Goal: Task Accomplishment & Management: Manage account settings

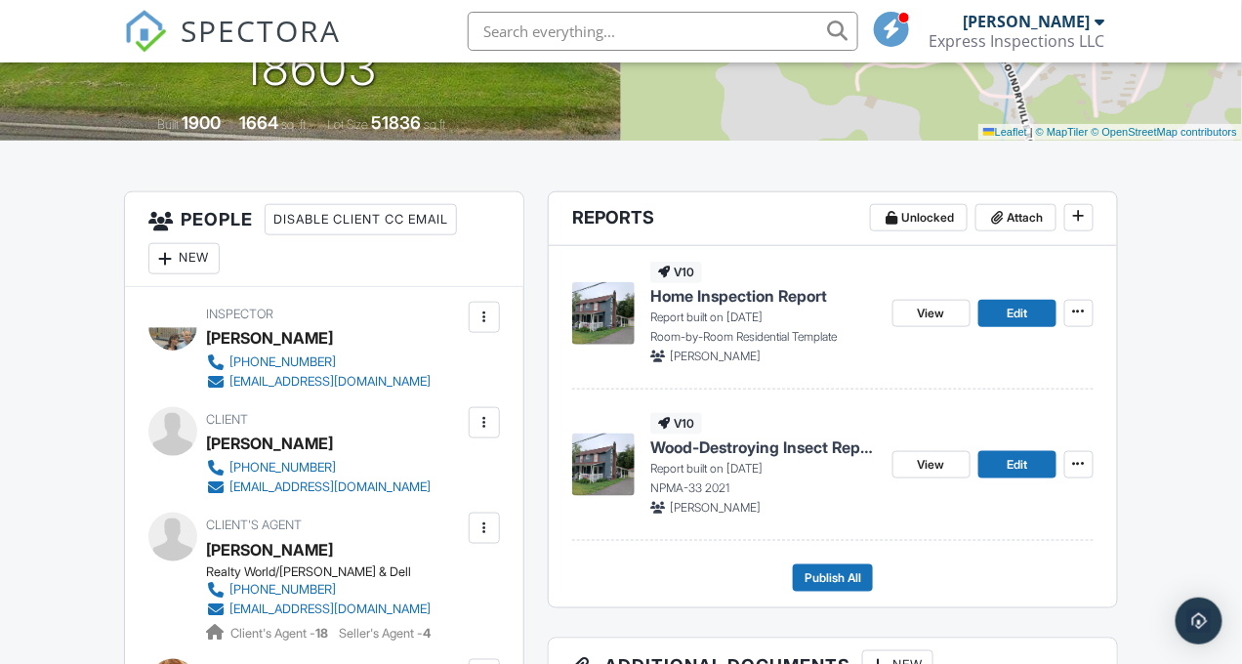
scroll to position [428, 0]
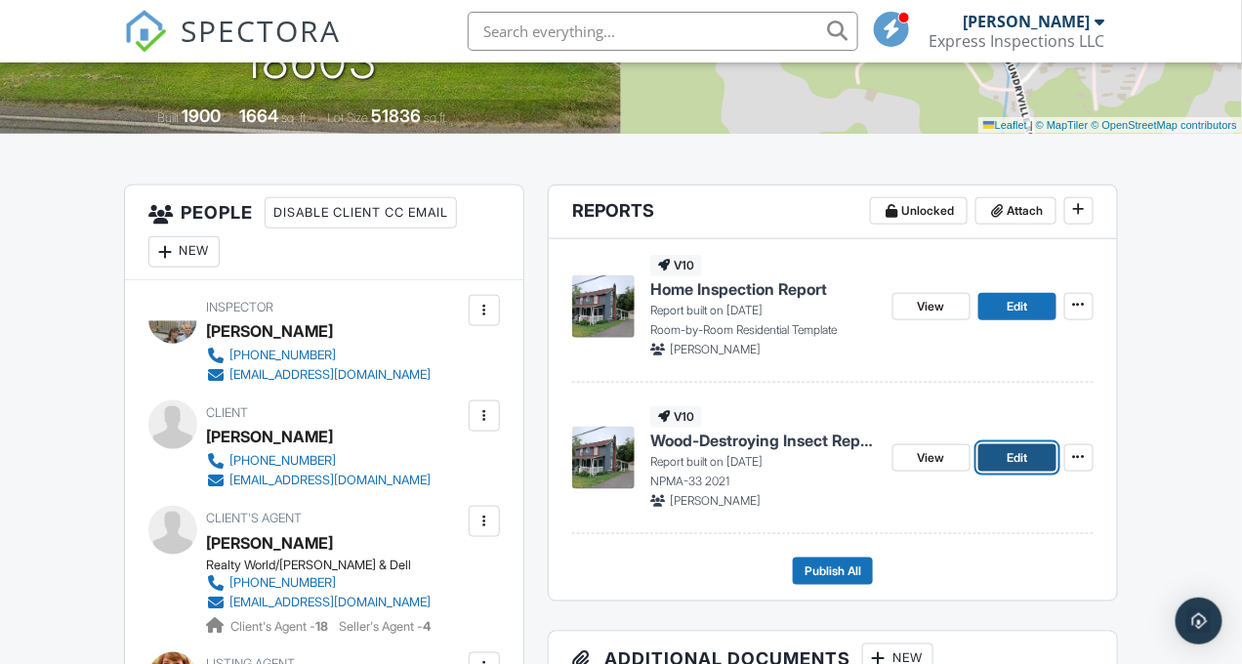
click at [1018, 452] on span "Edit" at bounding box center [1017, 458] width 21 height 20
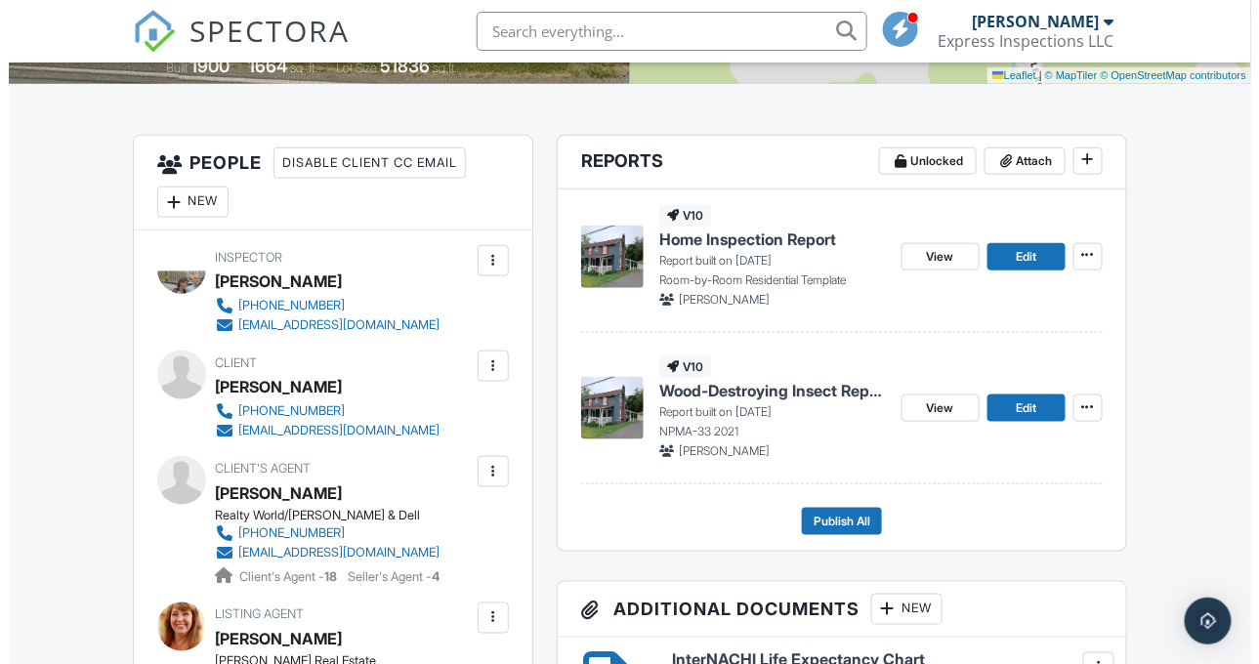
scroll to position [478, 0]
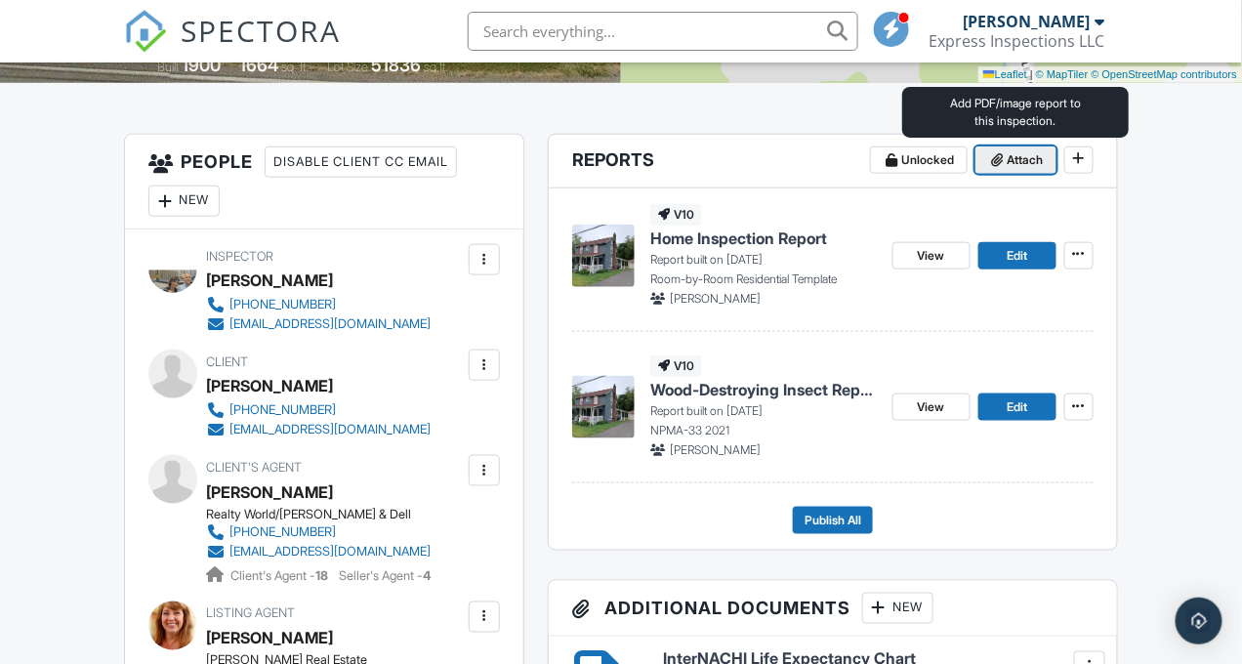
click at [1017, 155] on span "Attach" at bounding box center [1026, 160] width 36 height 20
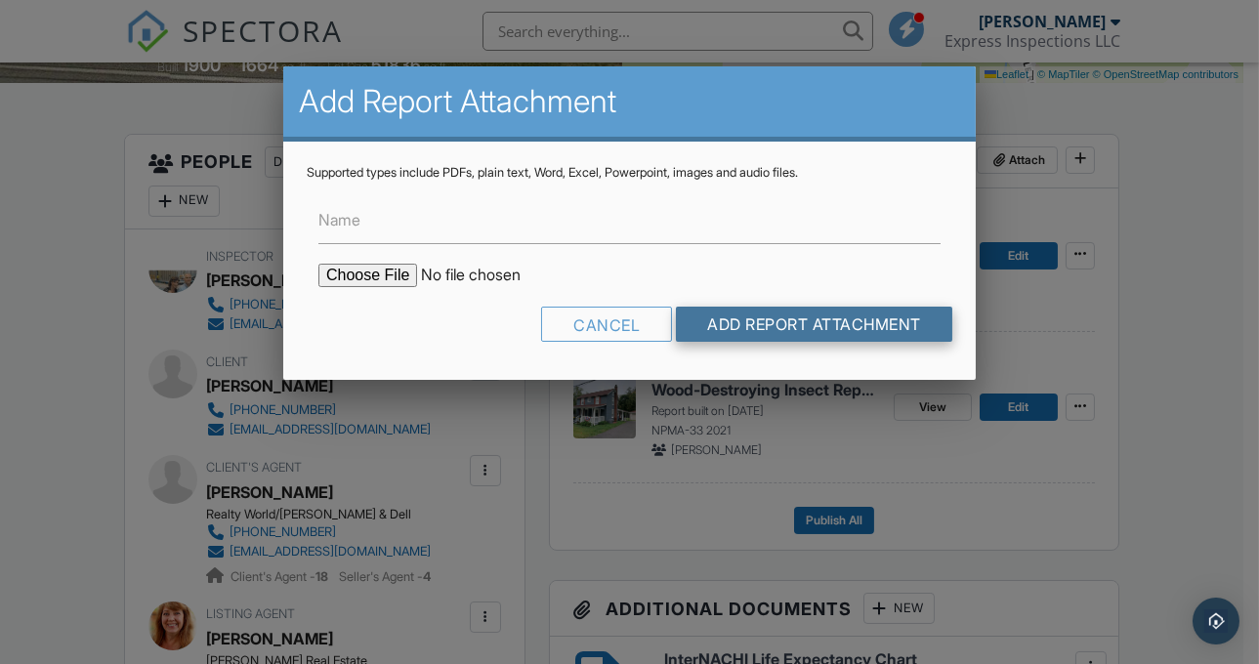
click at [845, 337] on input "Add Report Attachment" at bounding box center [814, 324] width 276 height 35
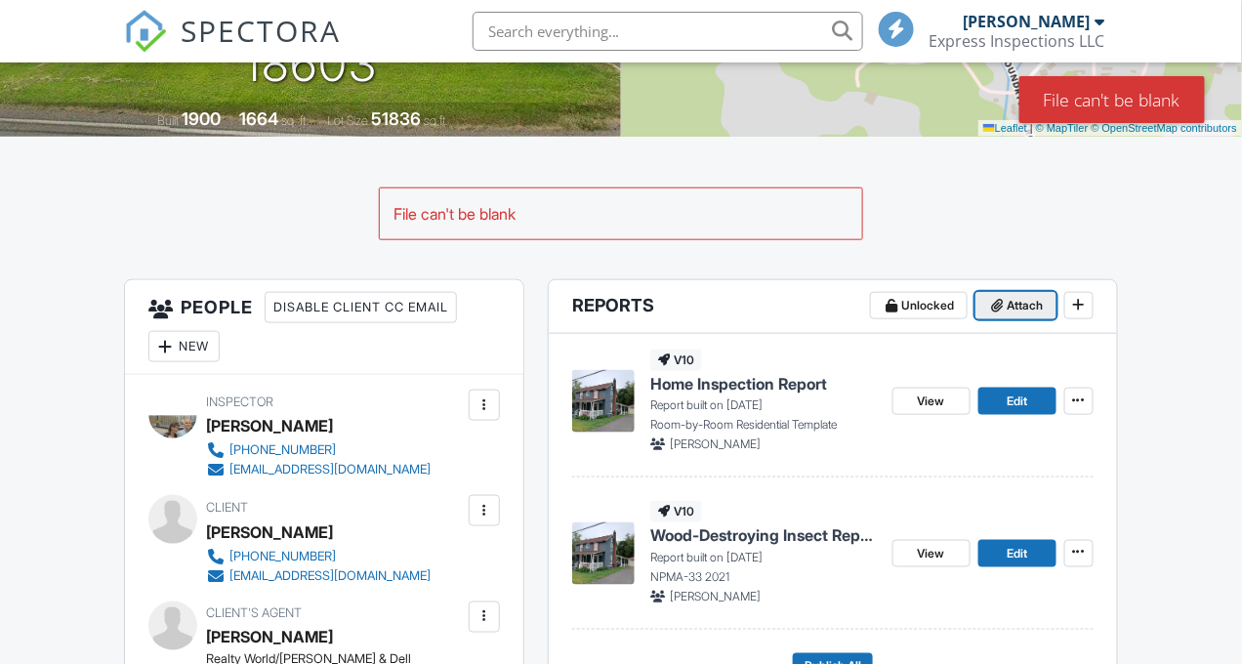
click at [1016, 303] on span "Attach" at bounding box center [1026, 306] width 36 height 20
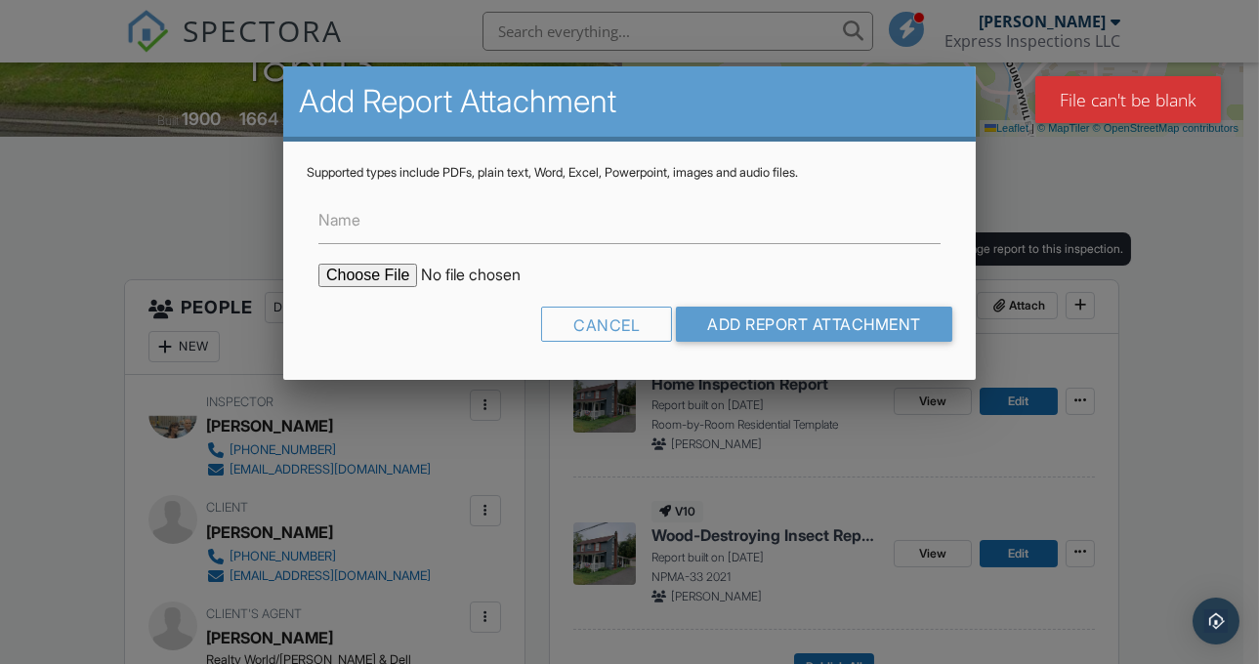
click at [389, 283] on input "file" at bounding box center [484, 275] width 332 height 23
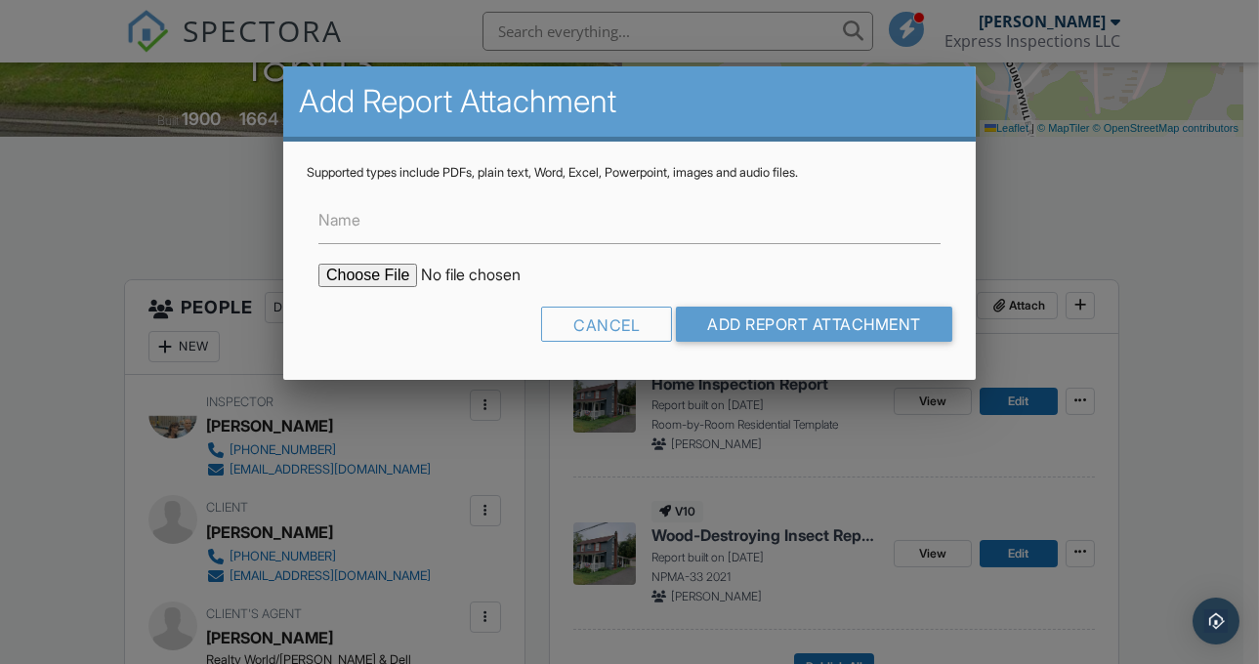
type input "C:\fakepath\151_Foundryville_Rd___Wood_Destroying_Insect_Report.pdf"
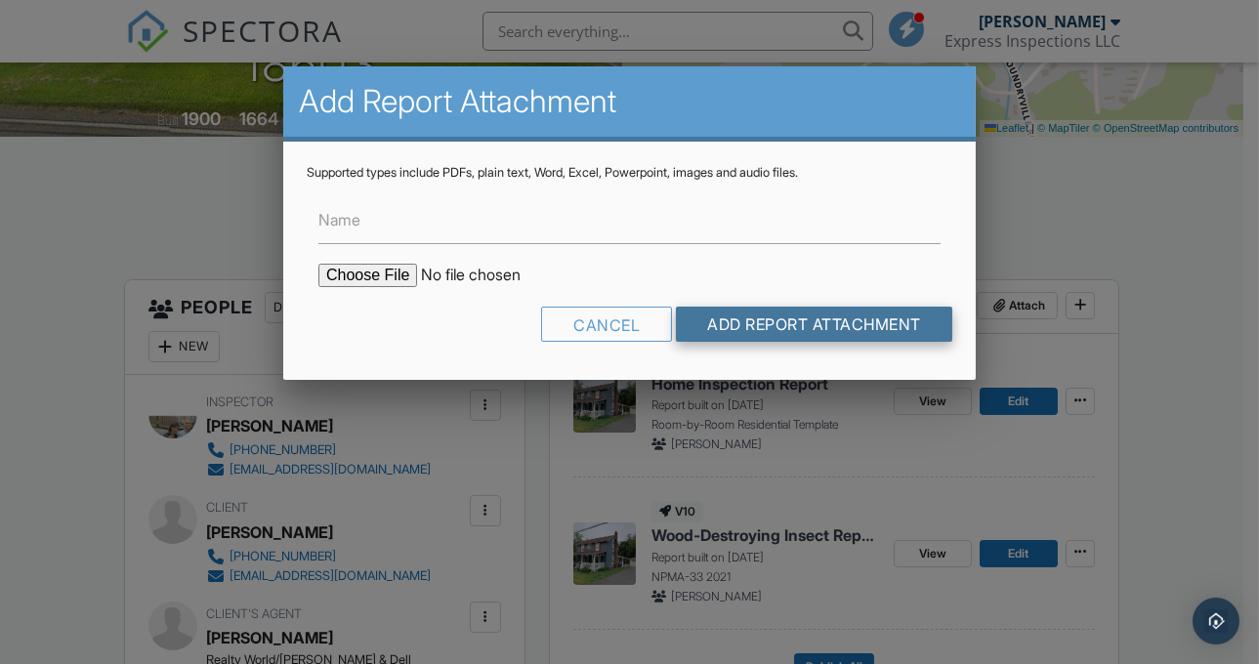
click at [824, 326] on input "Add Report Attachment" at bounding box center [814, 324] width 276 height 35
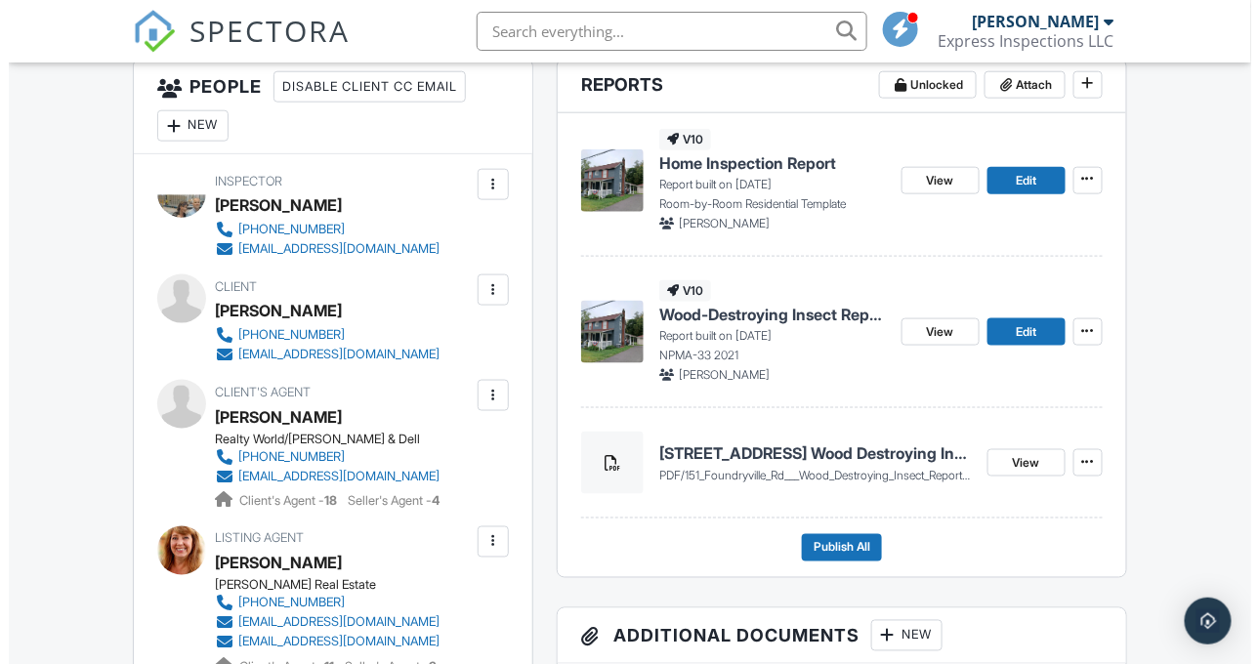
scroll to position [555, 0]
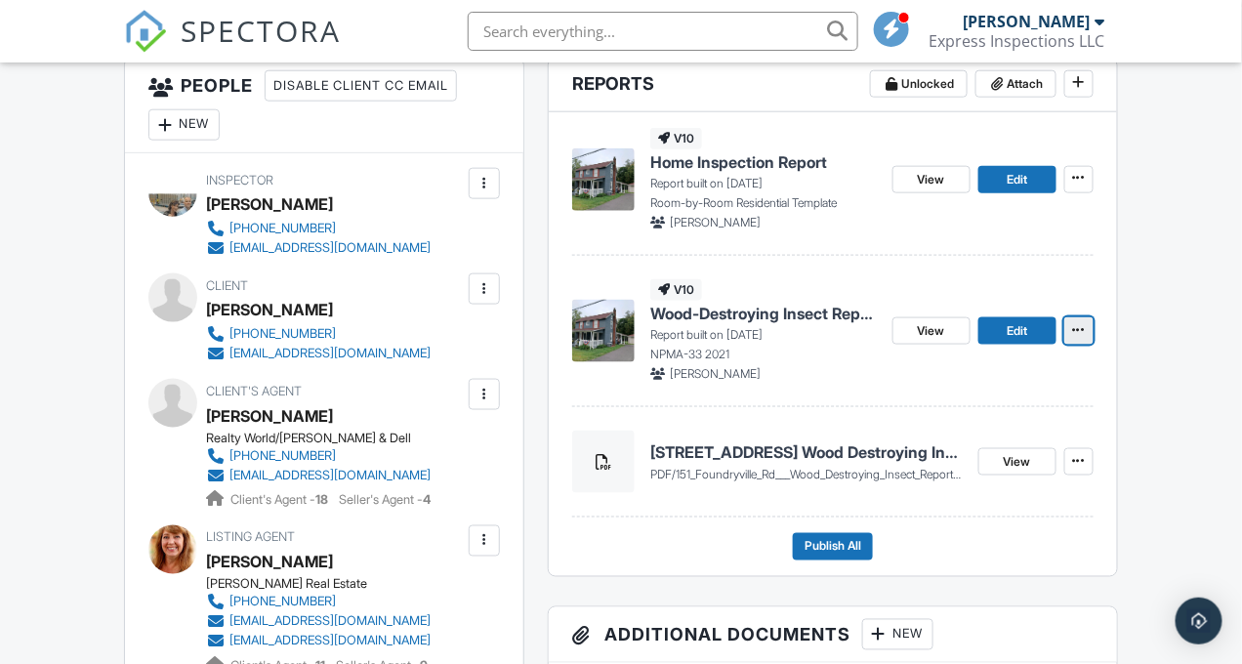
click at [1078, 326] on icon at bounding box center [1079, 330] width 12 height 14
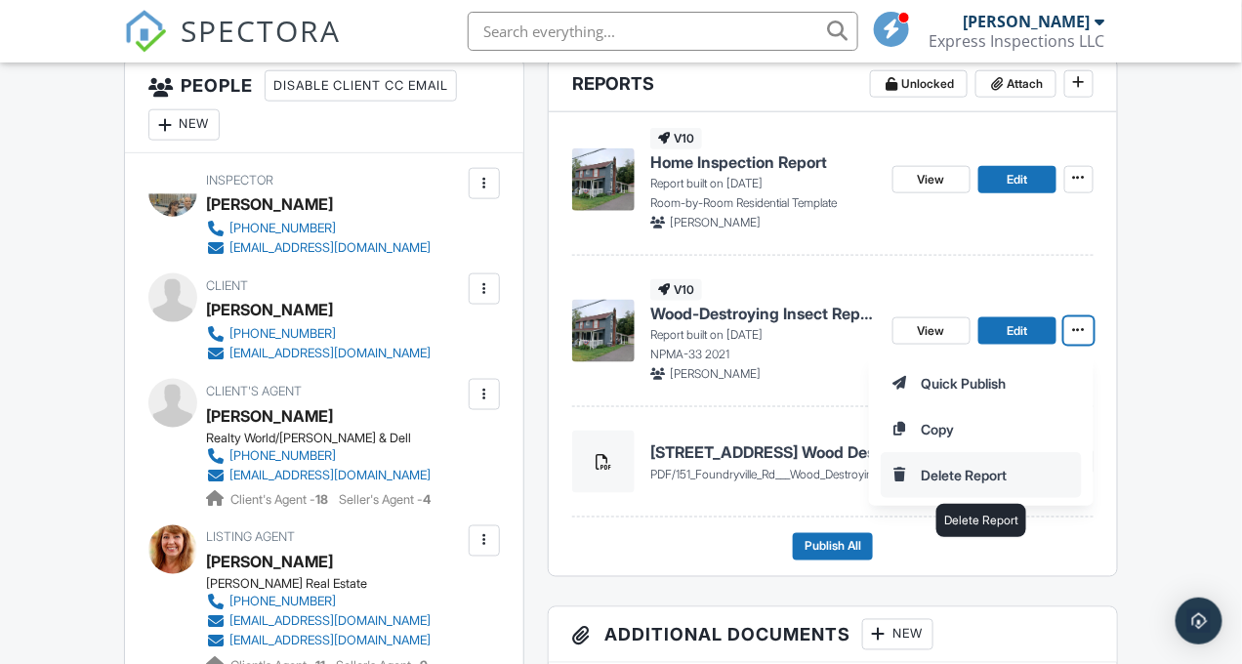
click at [957, 473] on input "Delete Report" at bounding box center [981, 475] width 199 height 44
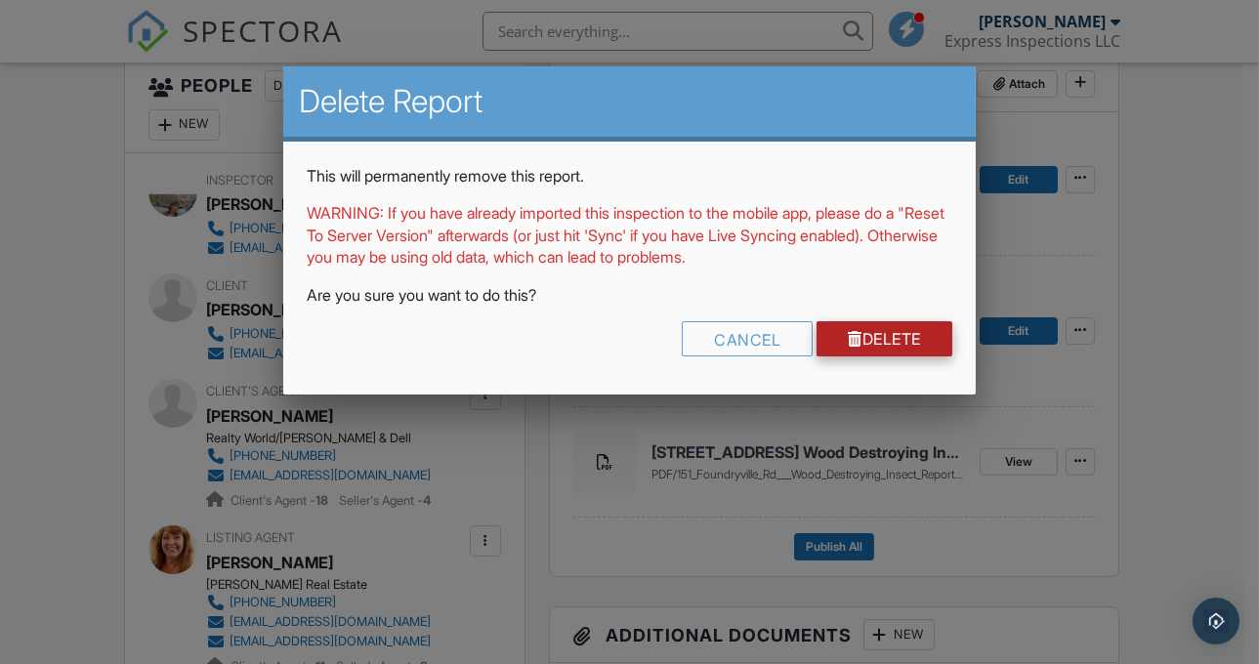
click at [941, 338] on link "Delete" at bounding box center [884, 338] width 136 height 35
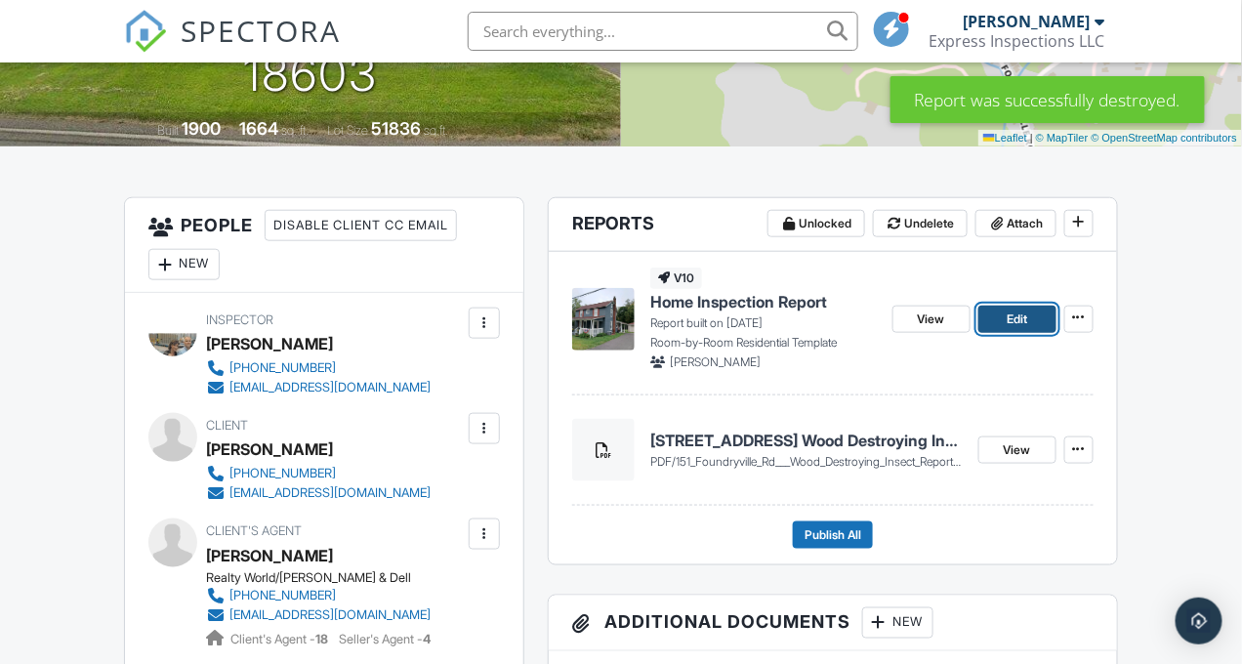
click at [1002, 324] on link "Edit" at bounding box center [1017, 319] width 78 height 27
